Goal: Task Accomplishment & Management: Use online tool/utility

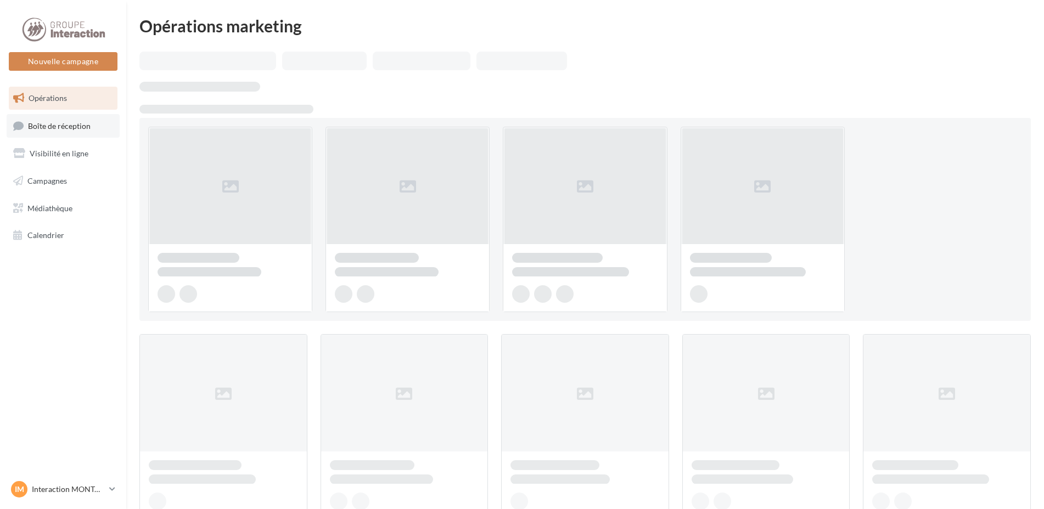
click at [59, 128] on span "Boîte de réception" at bounding box center [59, 125] width 63 height 9
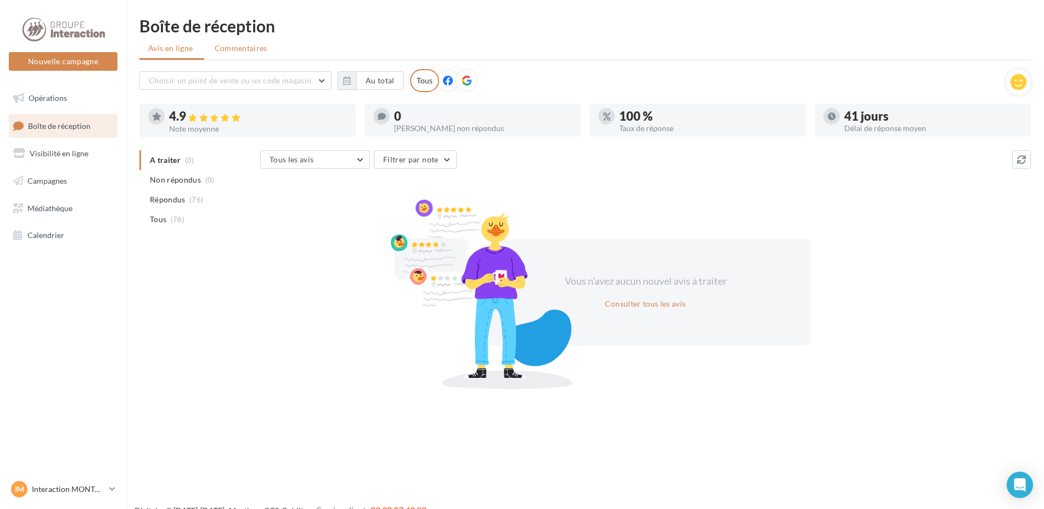
click at [228, 51] on span "Commentaires" at bounding box center [241, 48] width 53 height 11
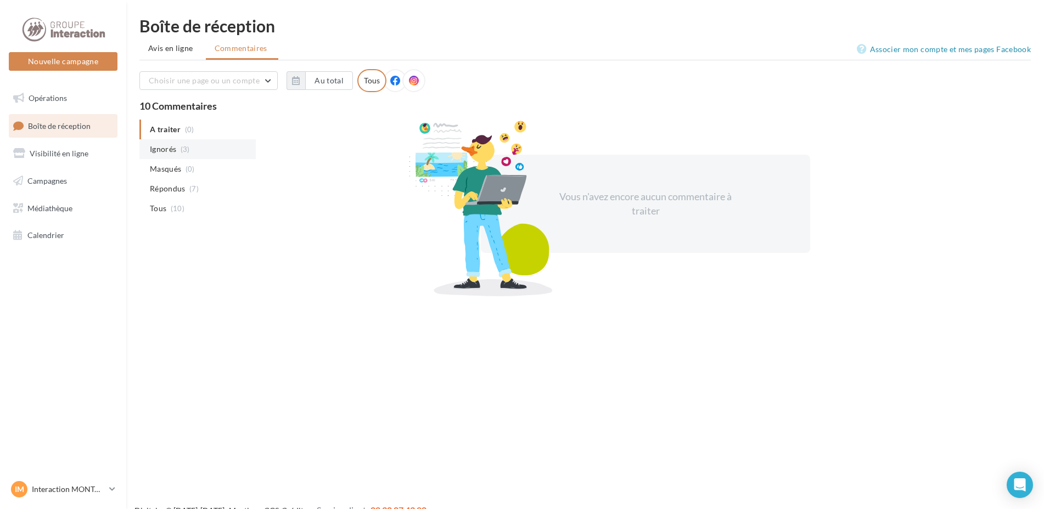
click at [169, 140] on li "Ignorés (3)" at bounding box center [197, 149] width 116 height 20
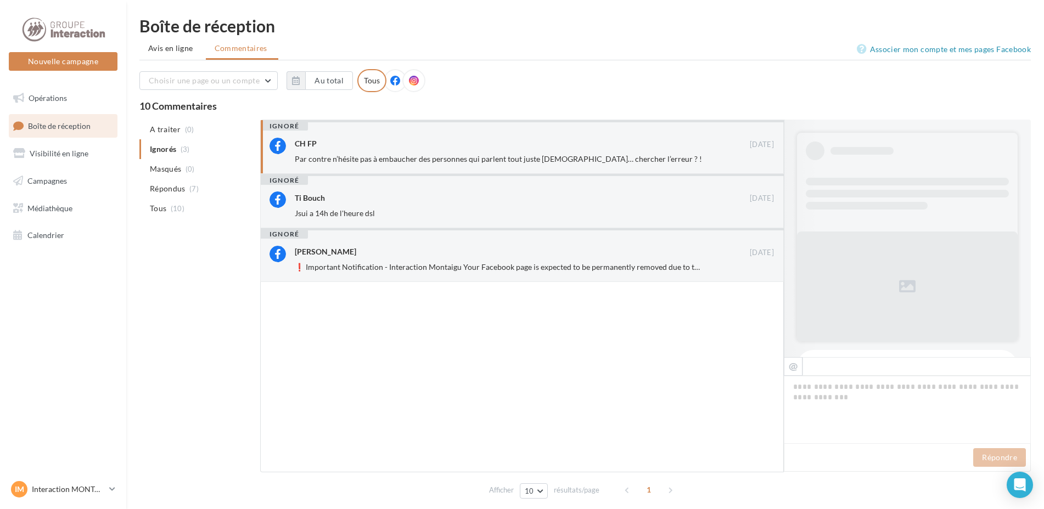
scroll to position [1, 0]
click at [471, 152] on div "CH FP [DATE] Par contre n’hésite pas à embaucher des personnes qui parlent tout…" at bounding box center [534, 150] width 479 height 27
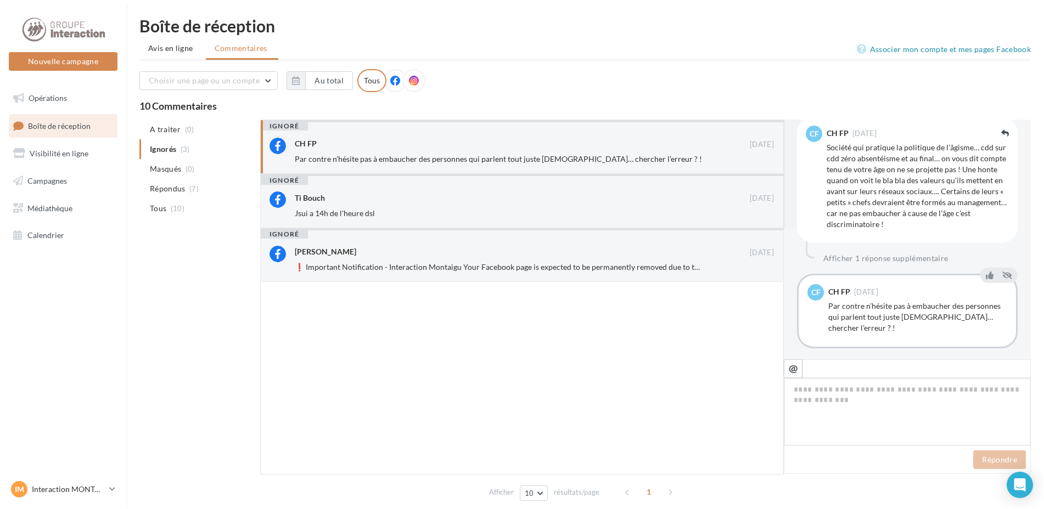
scroll to position [130, 0]
click at [509, 149] on div "CH FP" at bounding box center [522, 144] width 455 height 12
click at [878, 257] on button "Afficher 1 réponse supplémentaire" at bounding box center [886, 258] width 134 height 13
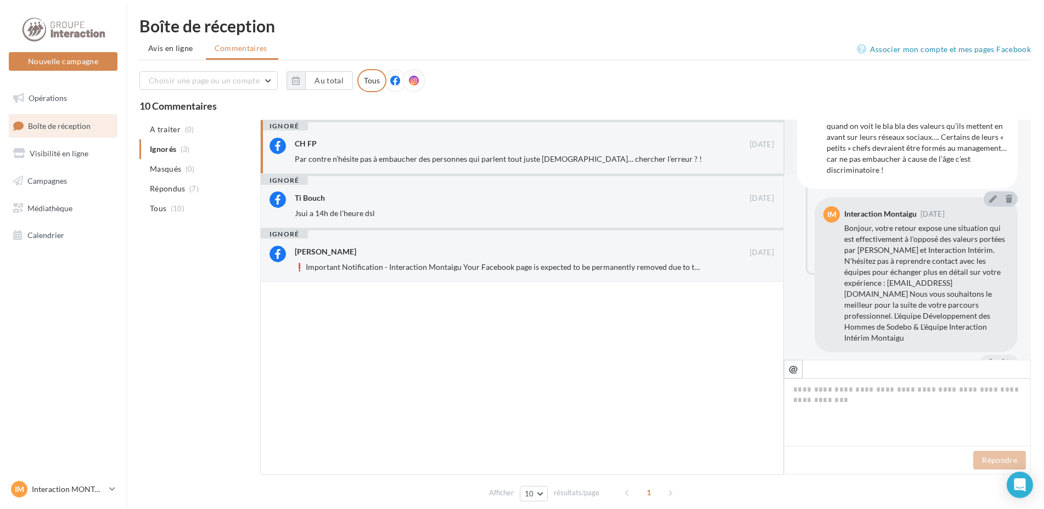
scroll to position [240, 0]
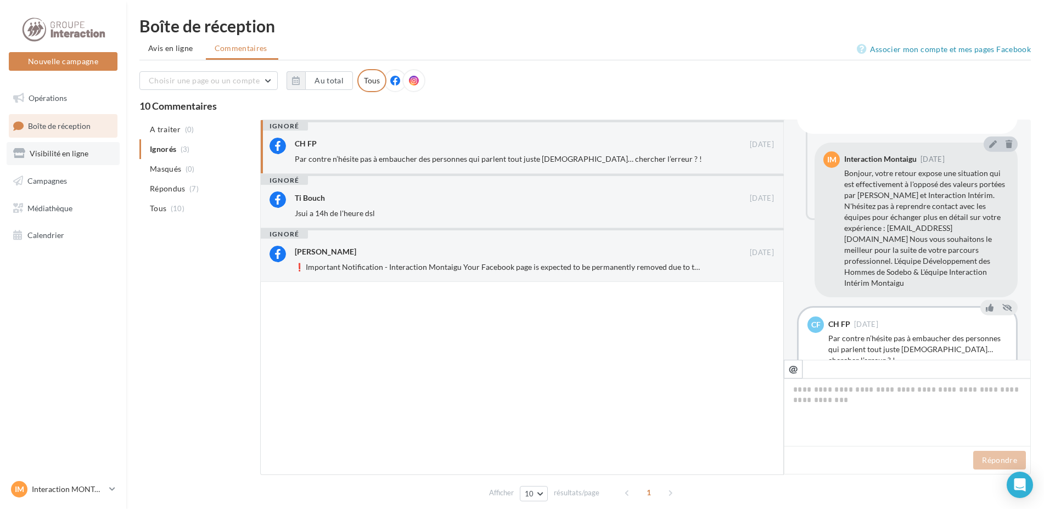
click at [46, 149] on span "Visibilité en ligne" at bounding box center [59, 153] width 59 height 9
